Goal: Task Accomplishment & Management: Manage account settings

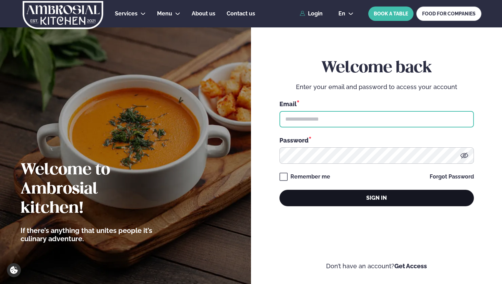
type input "**********"
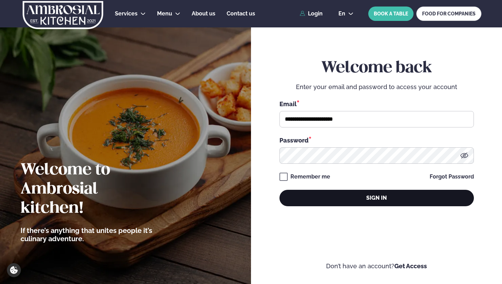
click at [343, 198] on button "Sign in" at bounding box center [376, 198] width 194 height 16
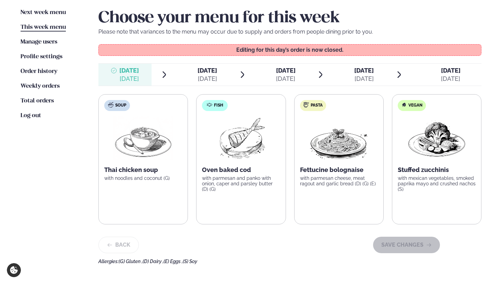
scroll to position [183, 0]
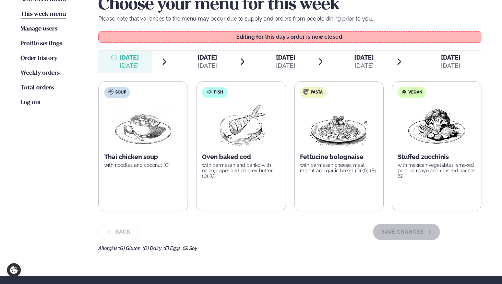
click at [200, 62] on div "[DATE]" at bounding box center [207, 66] width 20 height 8
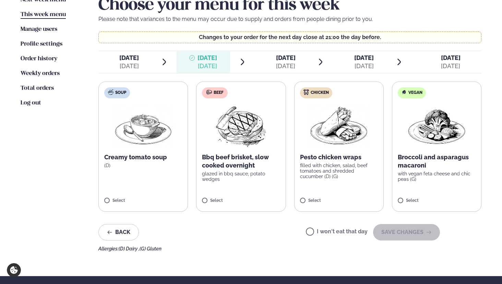
scroll to position [180, 0]
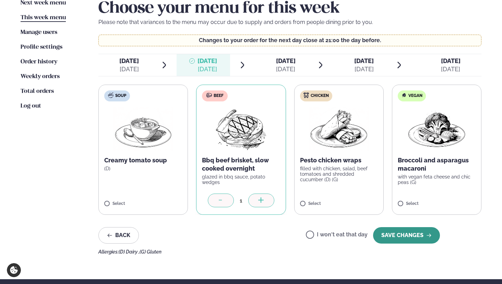
click at [413, 237] on button "SAVE CHANGES" at bounding box center [406, 235] width 67 height 16
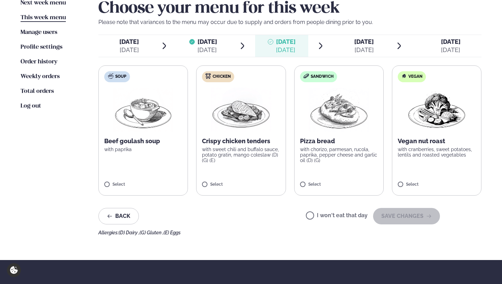
click at [250, 169] on label "Chicken Crispy chicken tenders with sweet chili and buffalo sauce, potato grati…" at bounding box center [240, 130] width 89 height 130
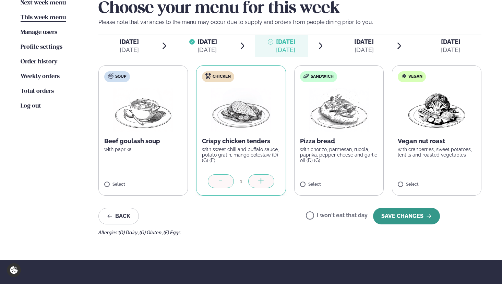
click at [406, 220] on button "SAVE CHANGES" at bounding box center [406, 216] width 67 height 16
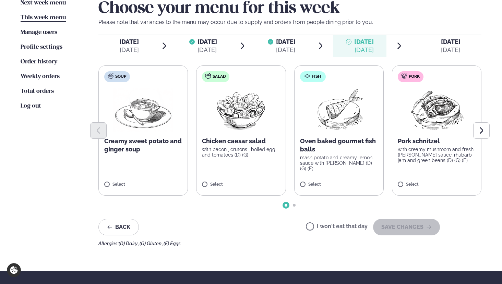
click at [254, 174] on label "Salad Chicken caesar salad with bacon , crutons , boiled egg and tomatoes (D) (…" at bounding box center [240, 130] width 89 height 130
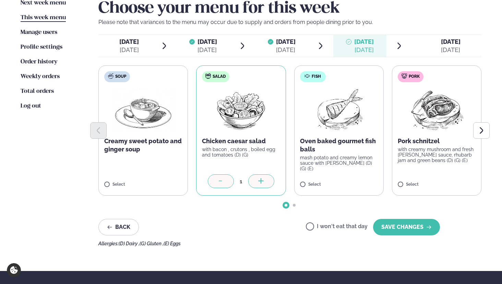
click at [448, 170] on label "Pork Pork schnitzel with creamy mushroom and fresh [PERSON_NAME] sauce, rhubarb…" at bounding box center [436, 130] width 89 height 130
click at [227, 183] on div at bounding box center [221, 181] width 26 height 14
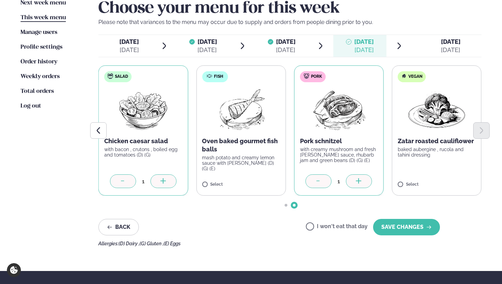
click at [129, 181] on div at bounding box center [123, 181] width 26 height 14
click at [129, 182] on div at bounding box center [123, 181] width 26 height 14
click at [125, 185] on icon at bounding box center [123, 181] width 7 height 7
click at [415, 231] on button "SAVE CHANGES" at bounding box center [406, 227] width 67 height 16
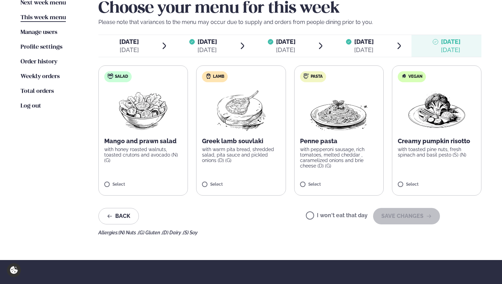
click at [270, 152] on p "with warm pita bread, shredded salad, pita sauce and pickled onions (D) (G)" at bounding box center [241, 155] width 78 height 16
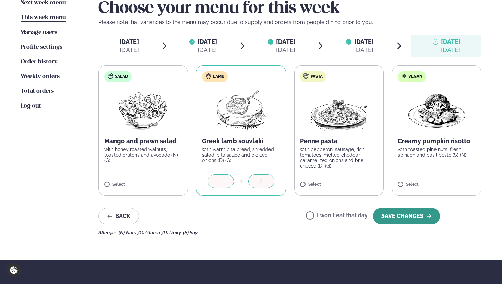
click at [404, 219] on button "SAVE CHANGES" at bounding box center [406, 216] width 67 height 16
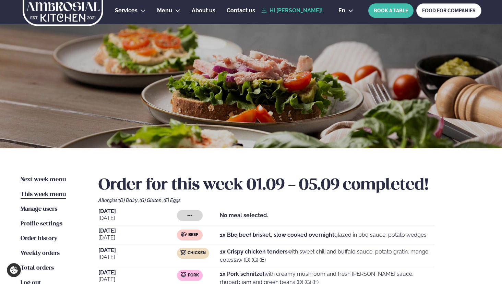
scroll to position [0, 0]
